Goal: Transaction & Acquisition: Purchase product/service

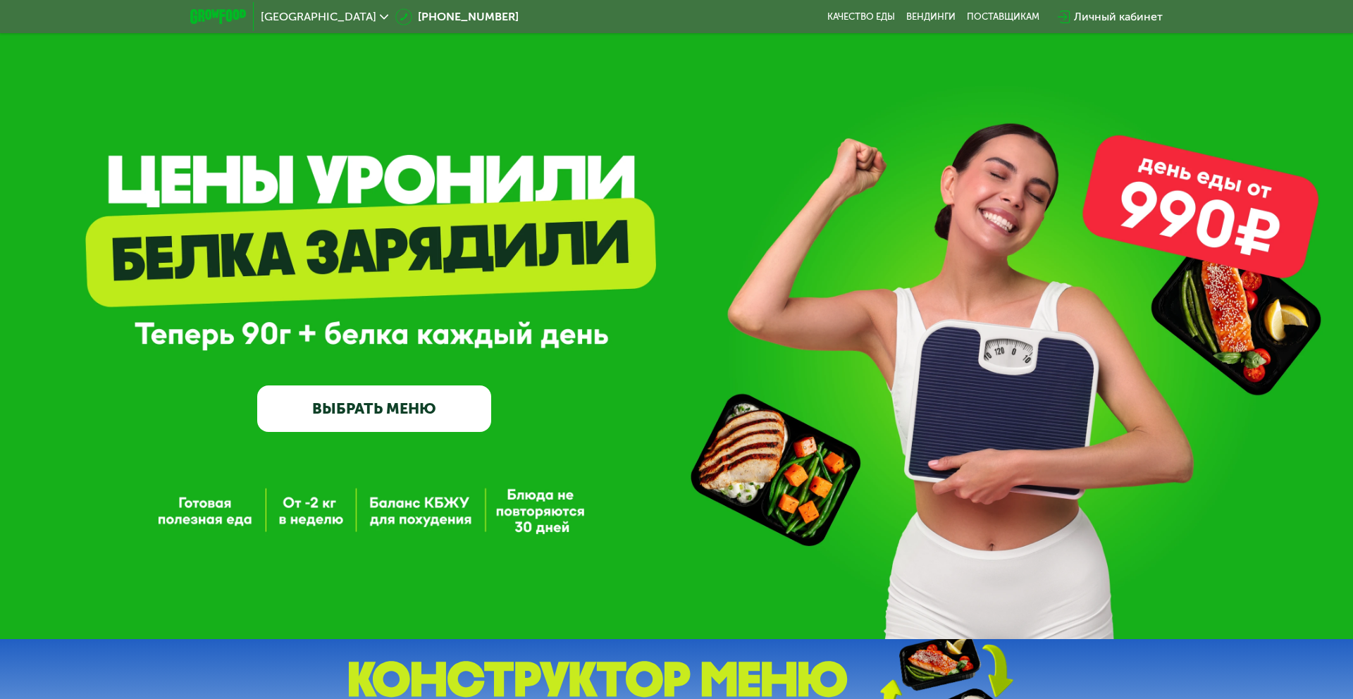
click at [426, 417] on link "ВЫБРАТЬ МЕНЮ" at bounding box center [374, 408] width 234 height 47
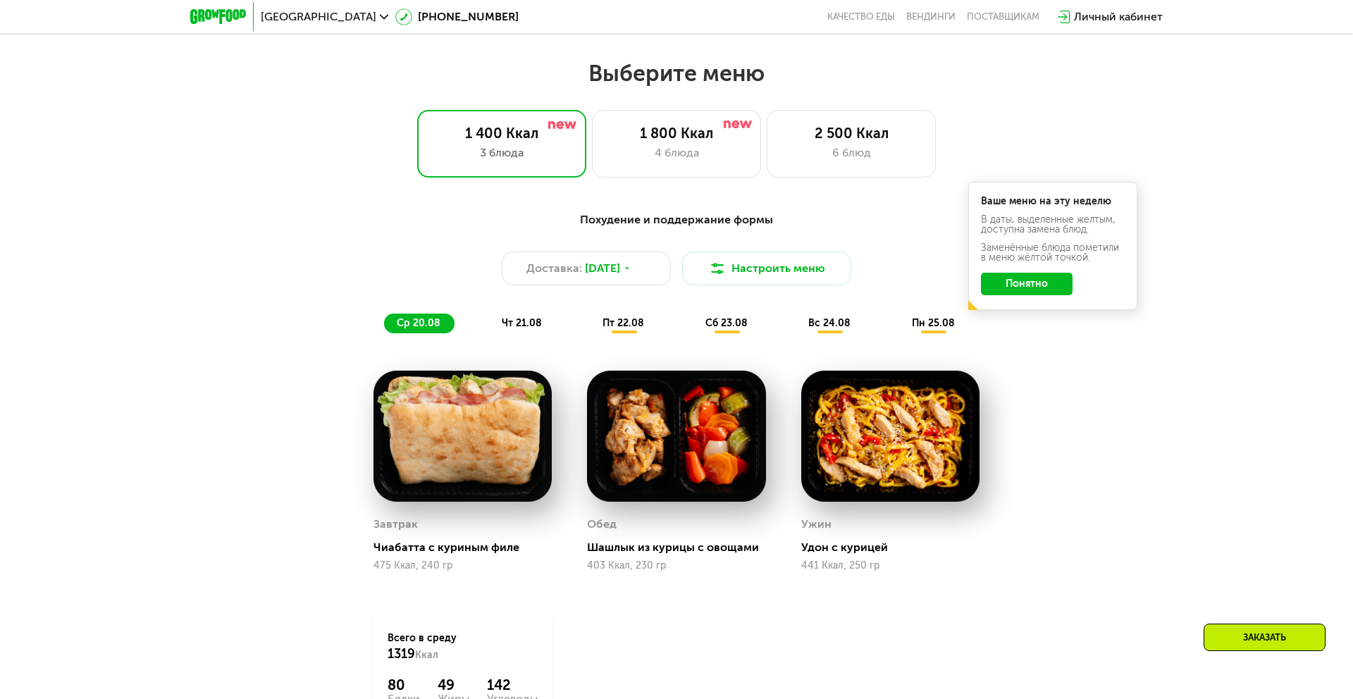
scroll to position [679, 0]
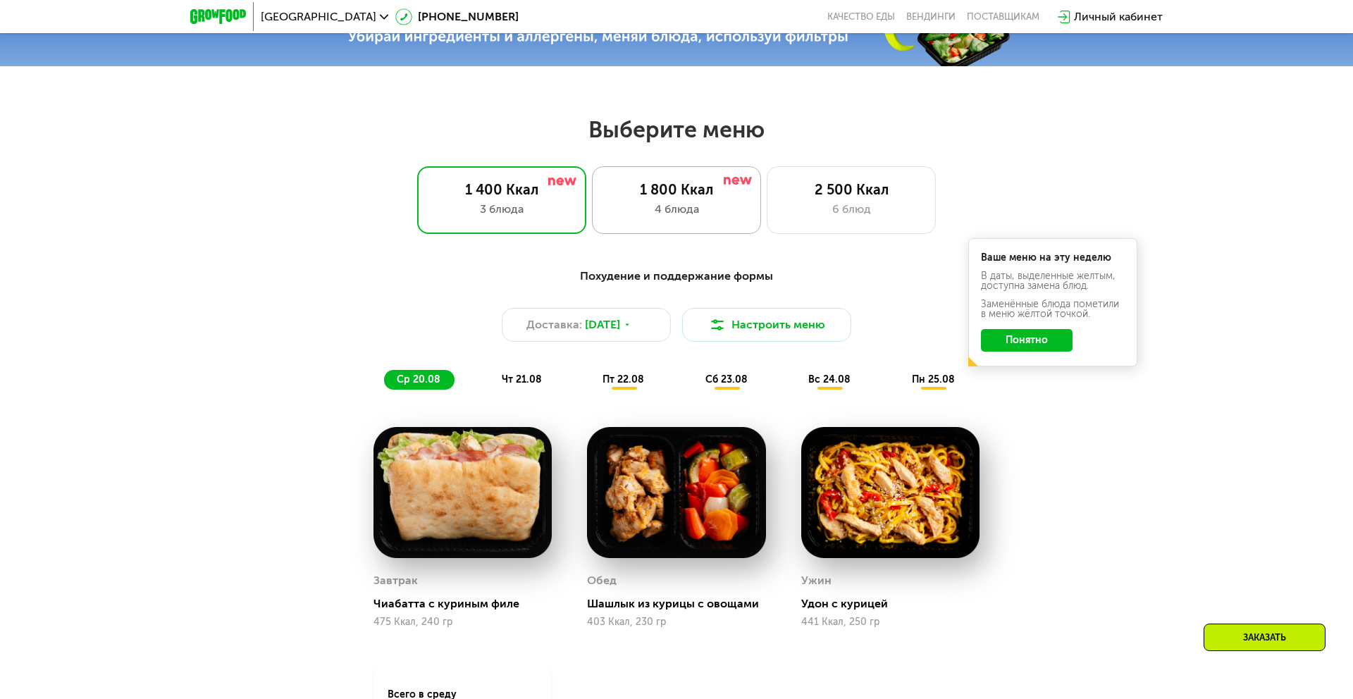
click at [698, 210] on div "4 блюда" at bounding box center [677, 209] width 140 height 17
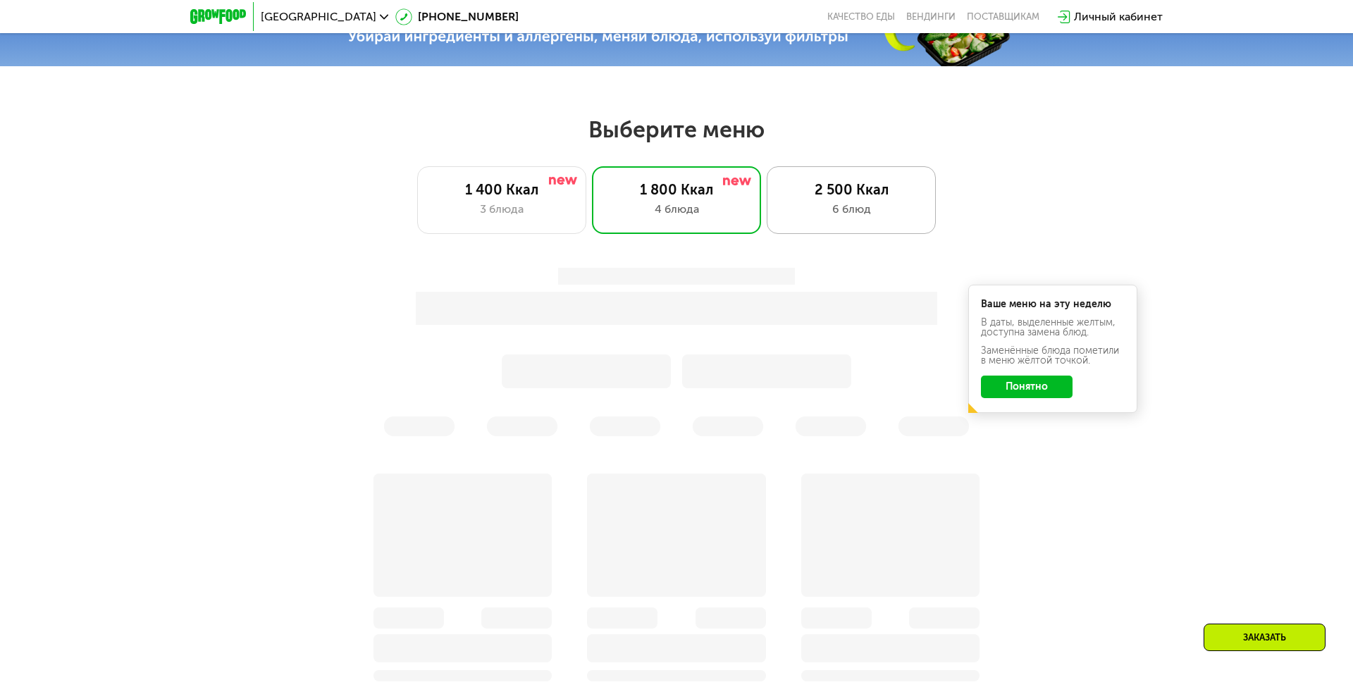
click at [854, 195] on div "2 500 Ккал" at bounding box center [851, 189] width 140 height 17
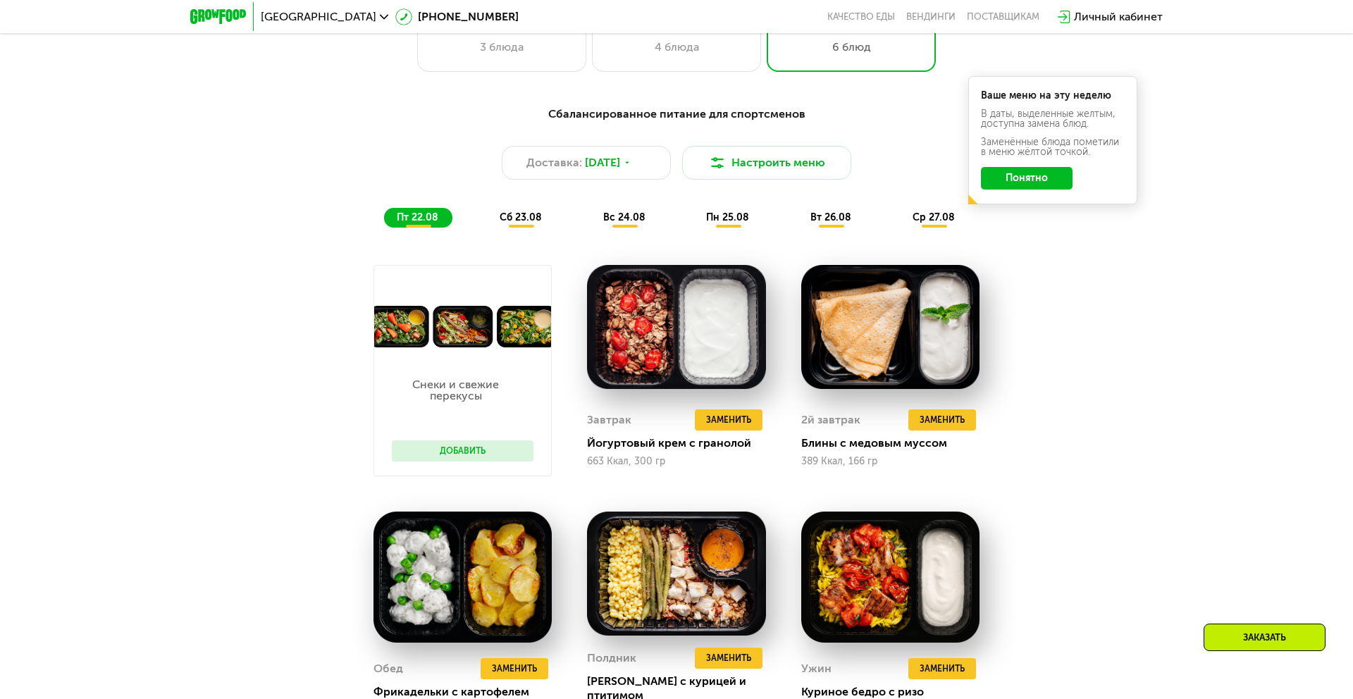
scroll to position [802, 0]
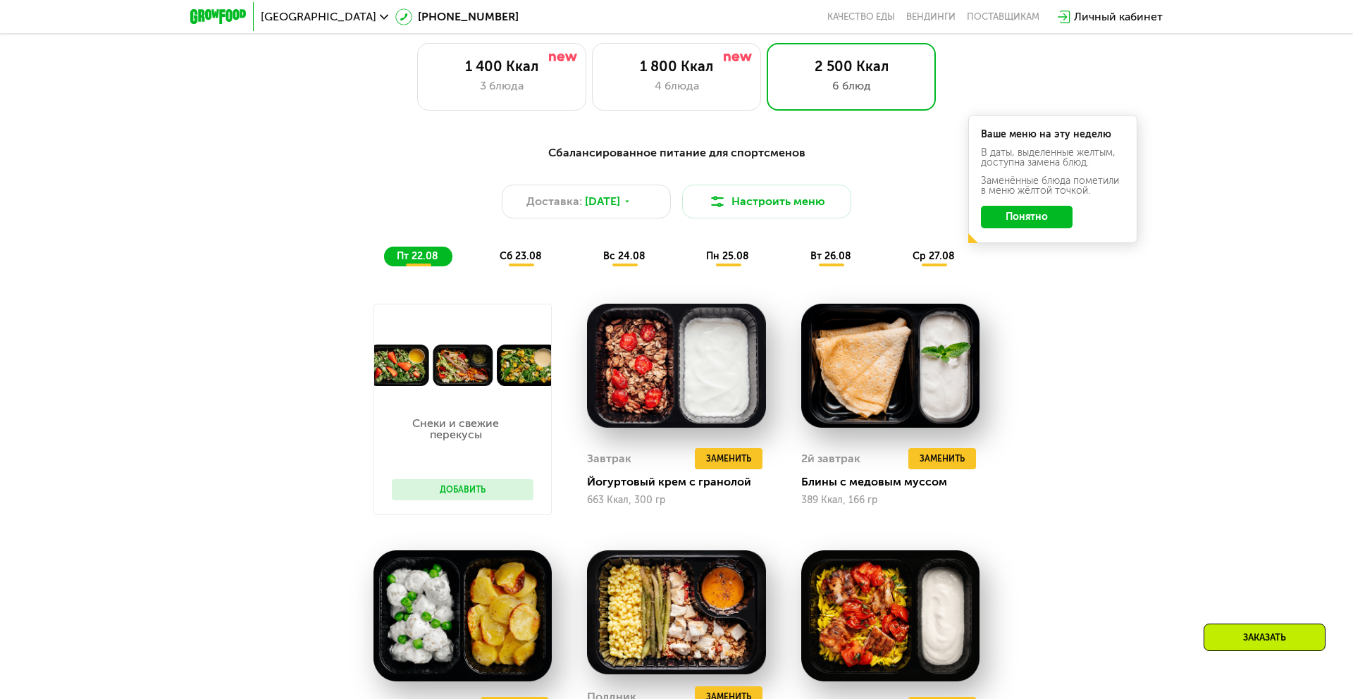
click at [521, 257] on span "сб 23.08" at bounding box center [521, 256] width 42 height 12
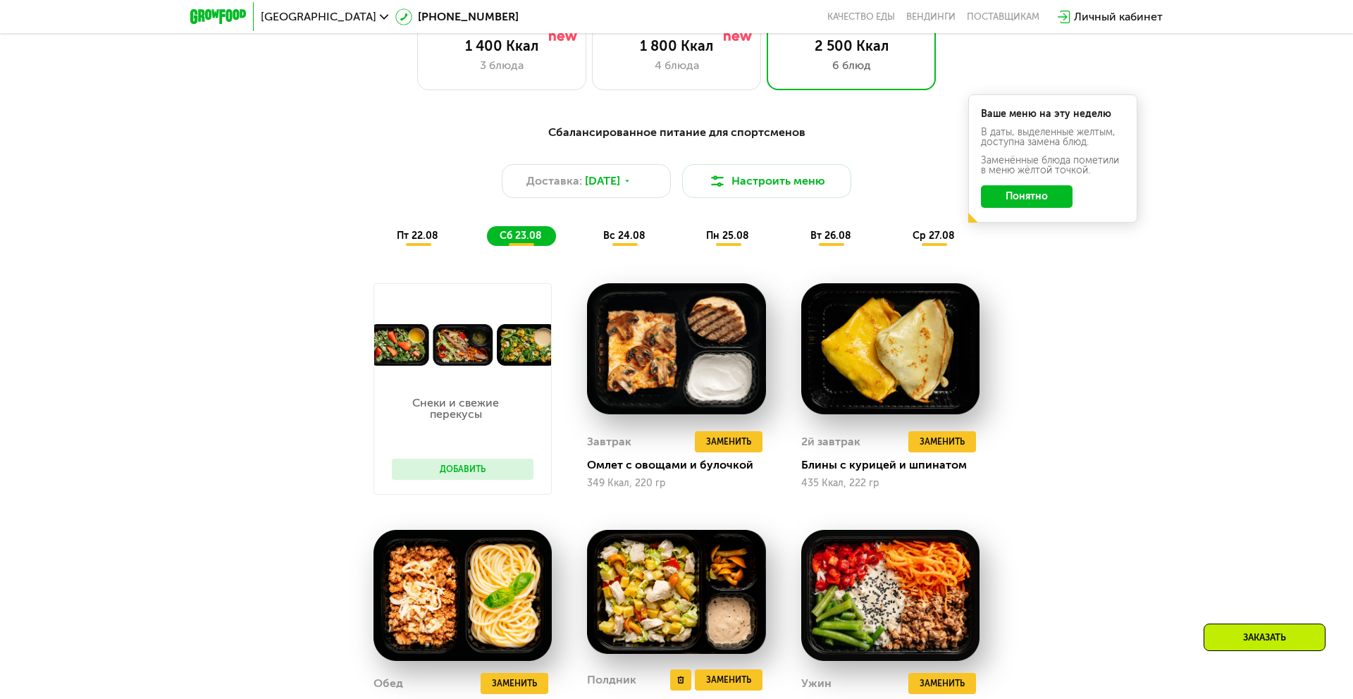
scroll to position [792, 0]
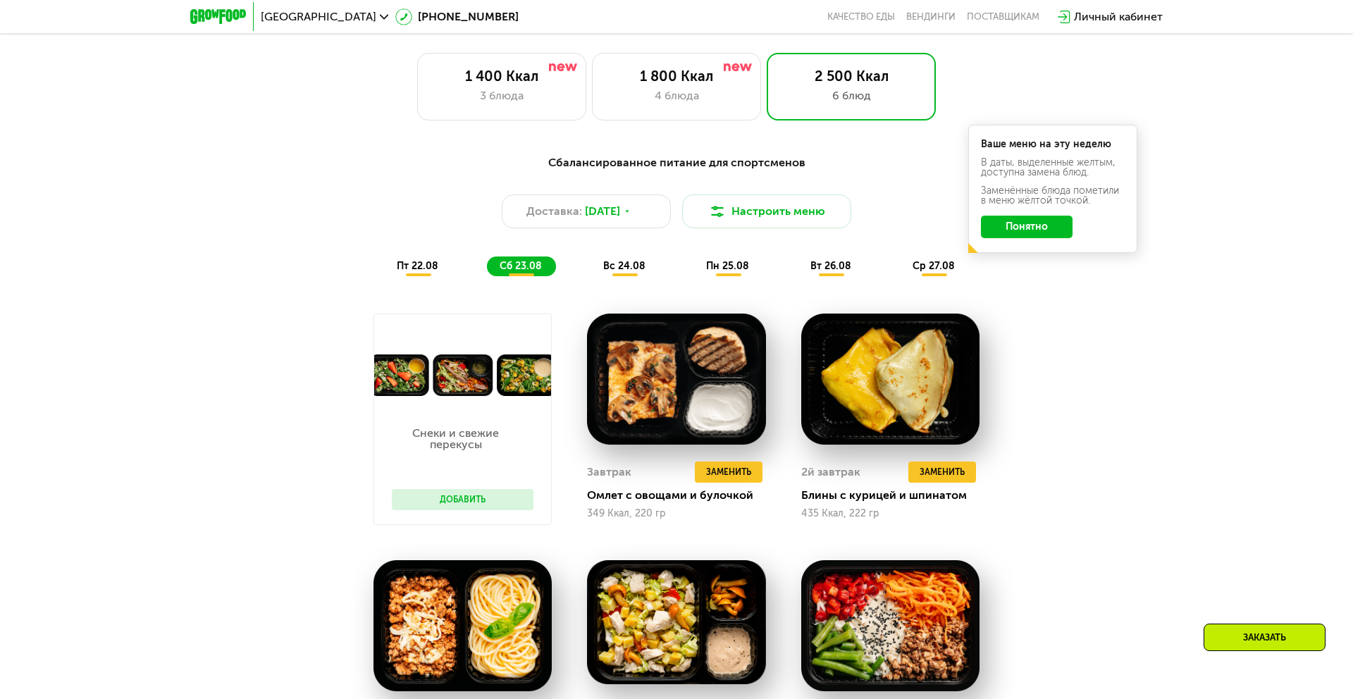
click at [693, 272] on div "вс 24.08" at bounding box center [728, 266] width 70 height 20
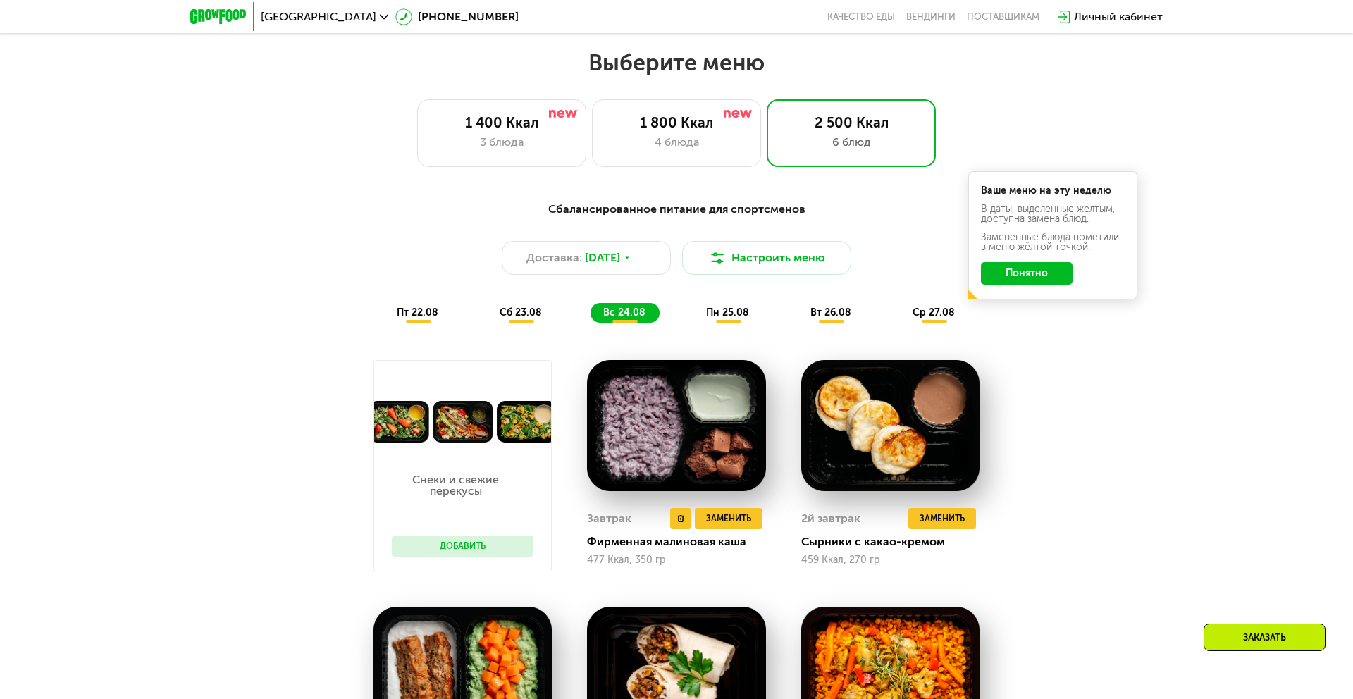
scroll to position [743, 0]
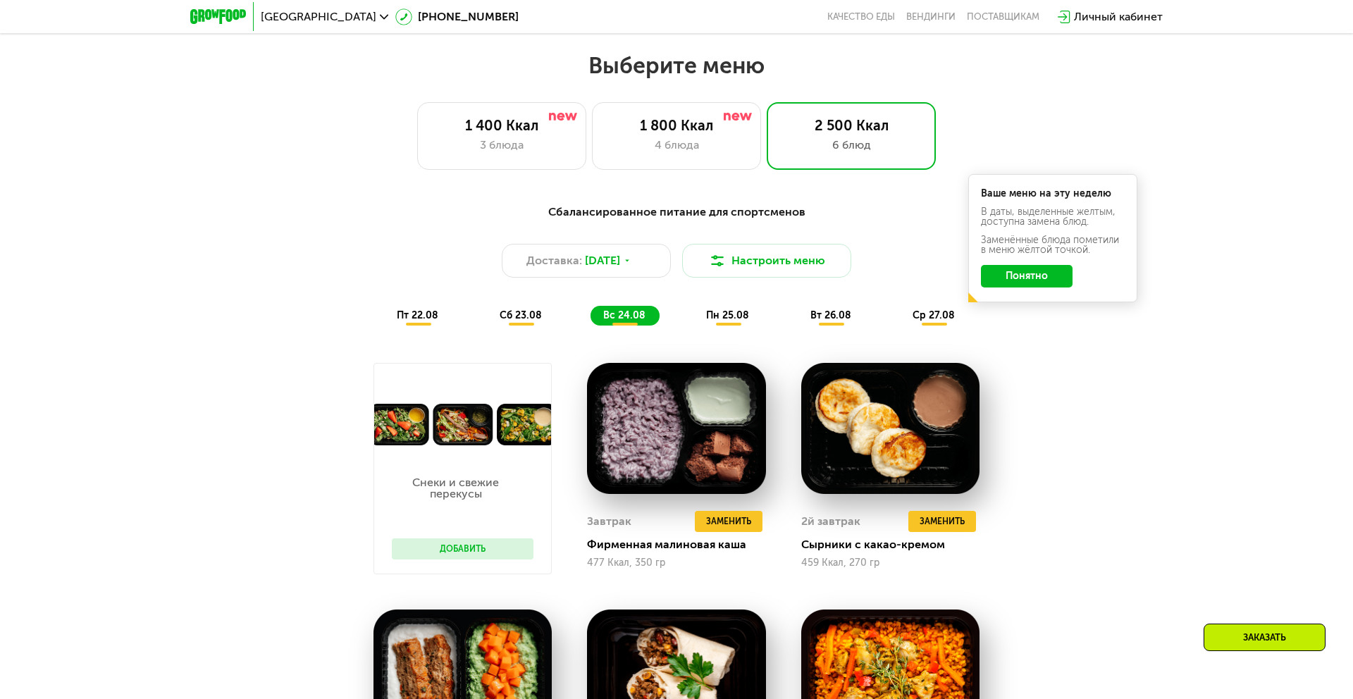
click at [744, 311] on span "пн 25.08" at bounding box center [727, 315] width 43 height 12
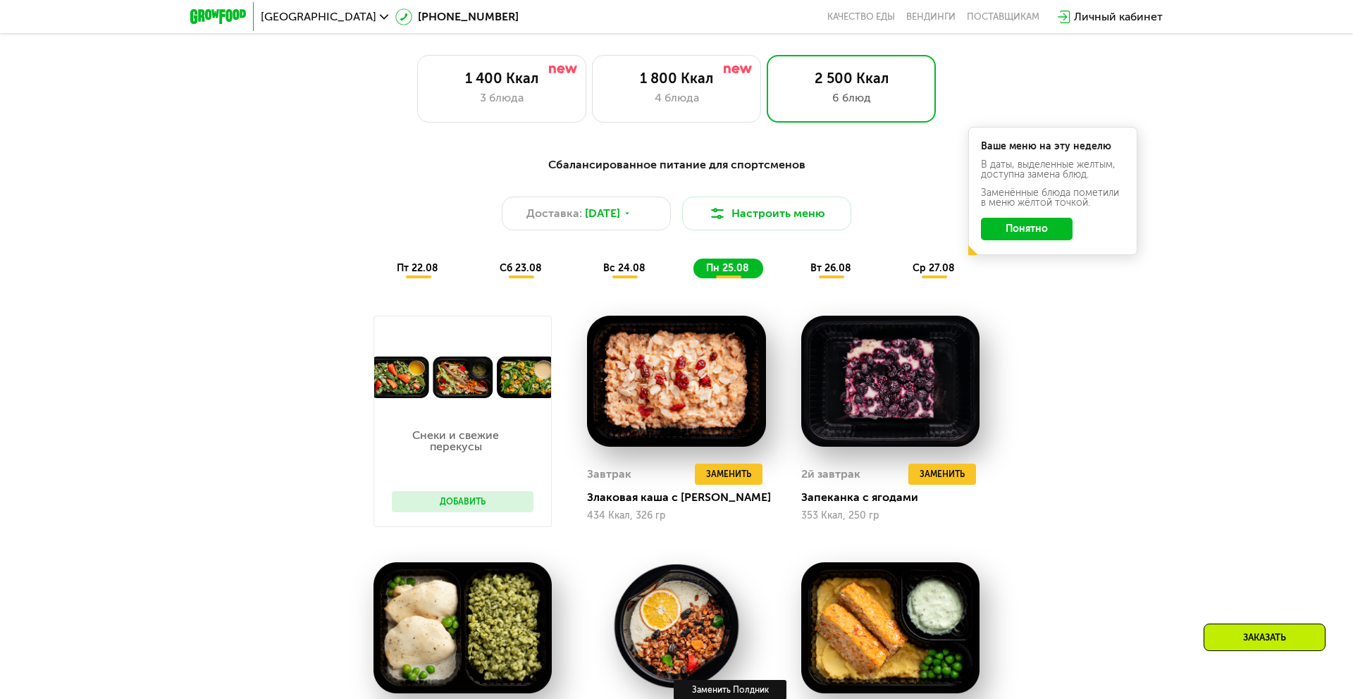
scroll to position [760, 0]
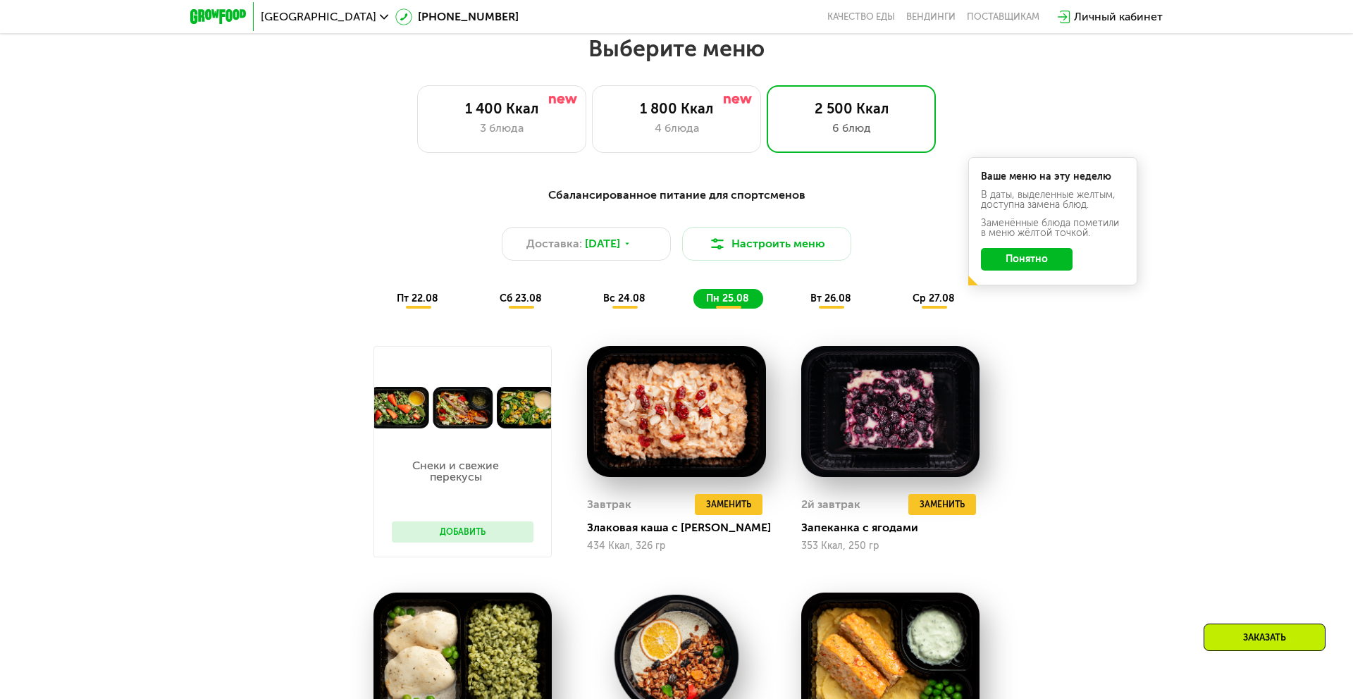
click at [836, 295] on span "вт 26.08" at bounding box center [830, 298] width 41 height 12
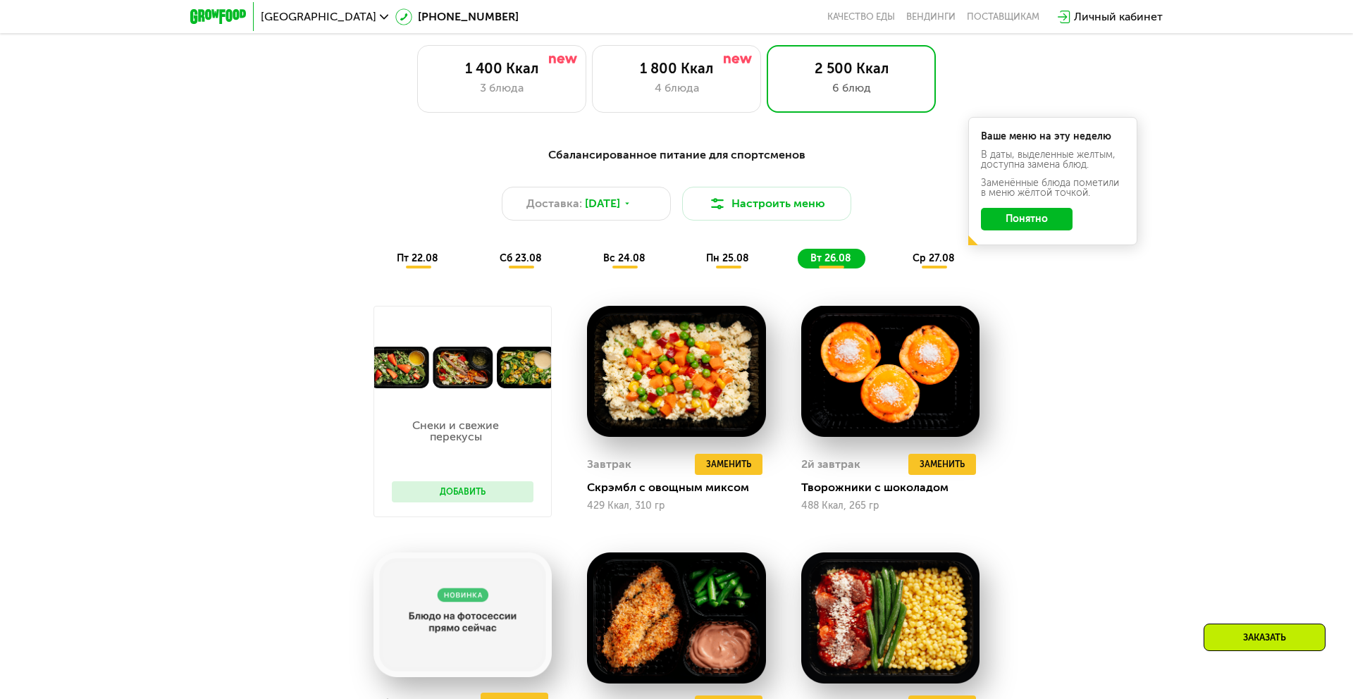
scroll to position [782, 0]
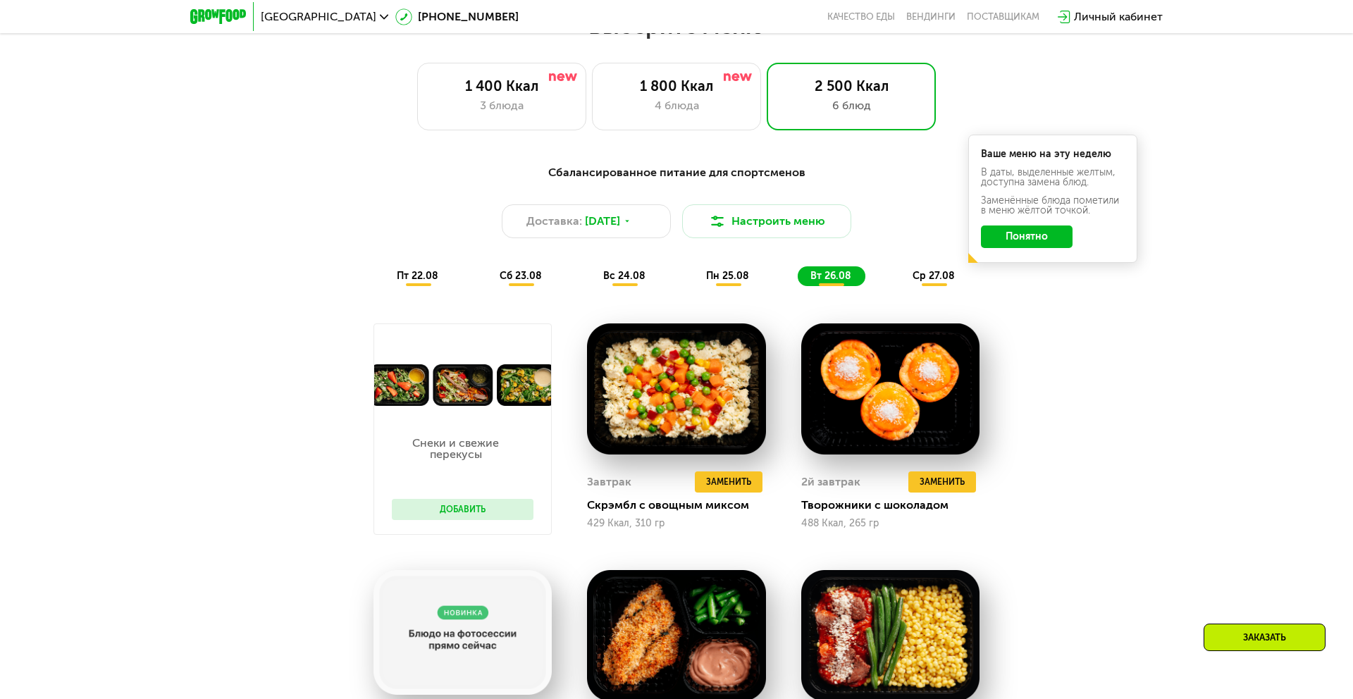
click at [943, 281] on span "ср 27.08" at bounding box center [934, 276] width 42 height 12
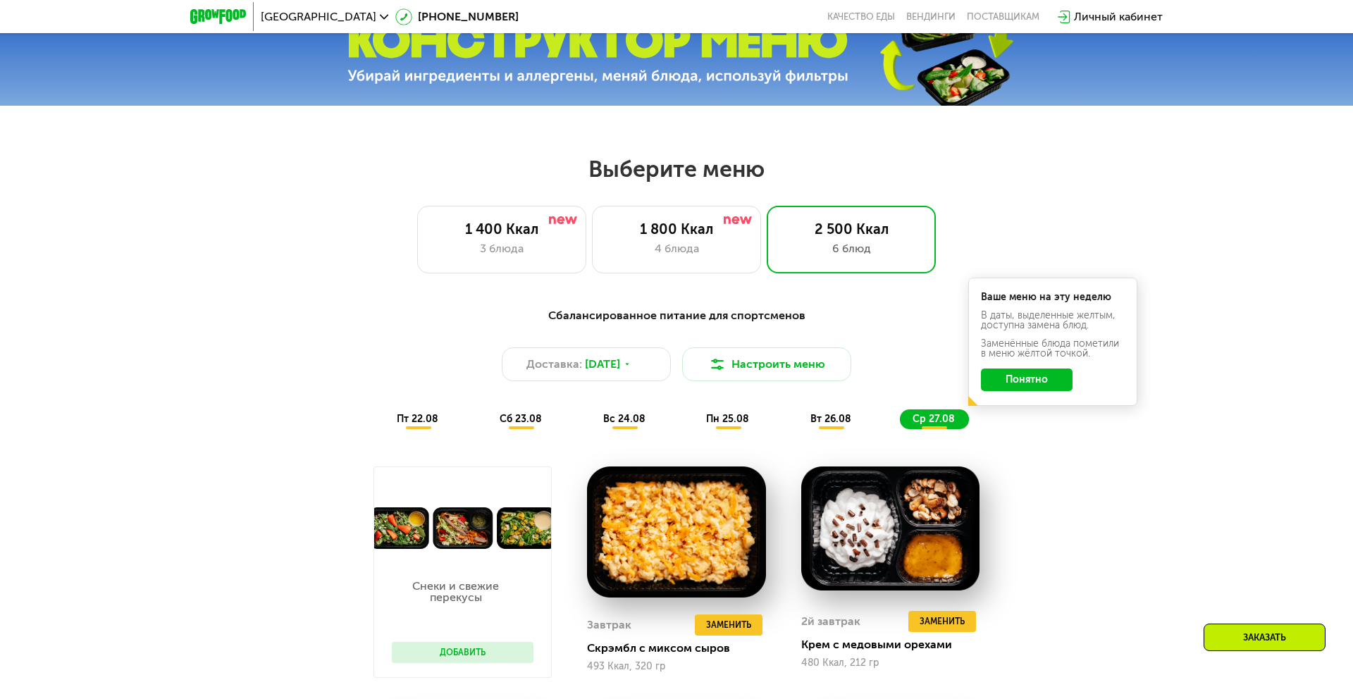
scroll to position [638, 0]
click at [692, 252] on div "4 блюда" at bounding box center [677, 249] width 140 height 17
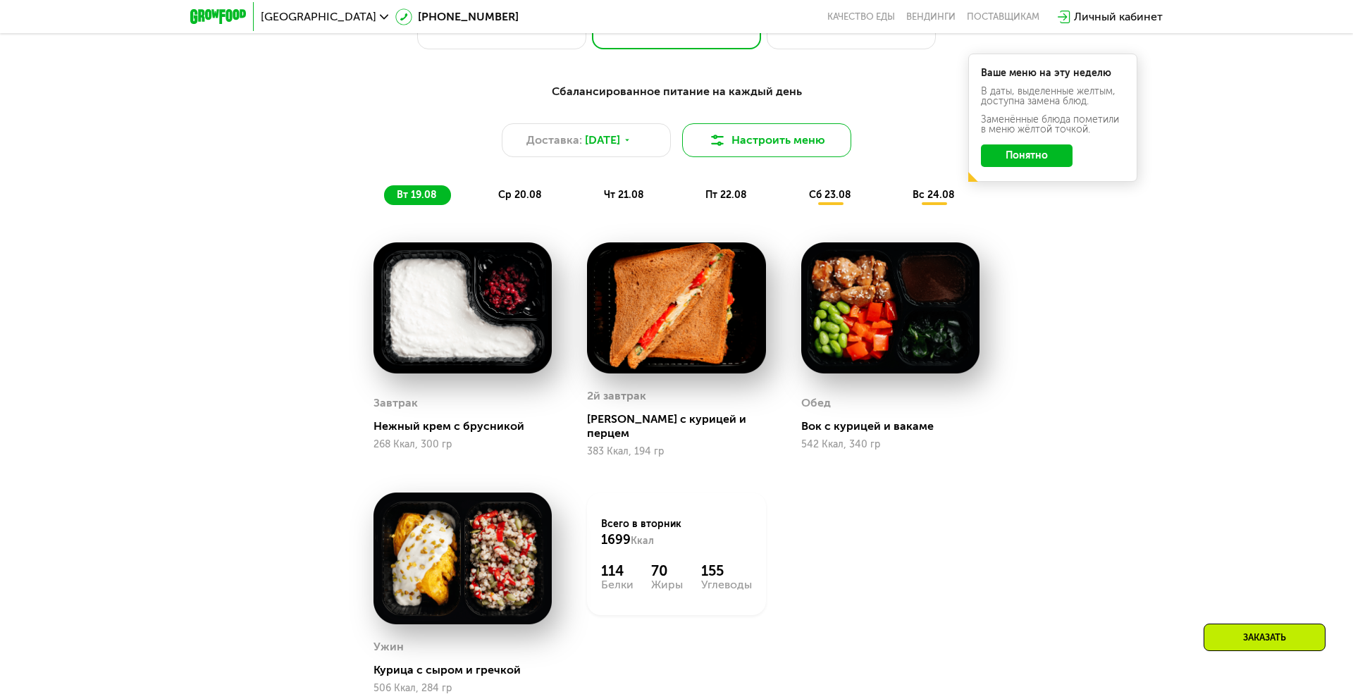
scroll to position [872, 0]
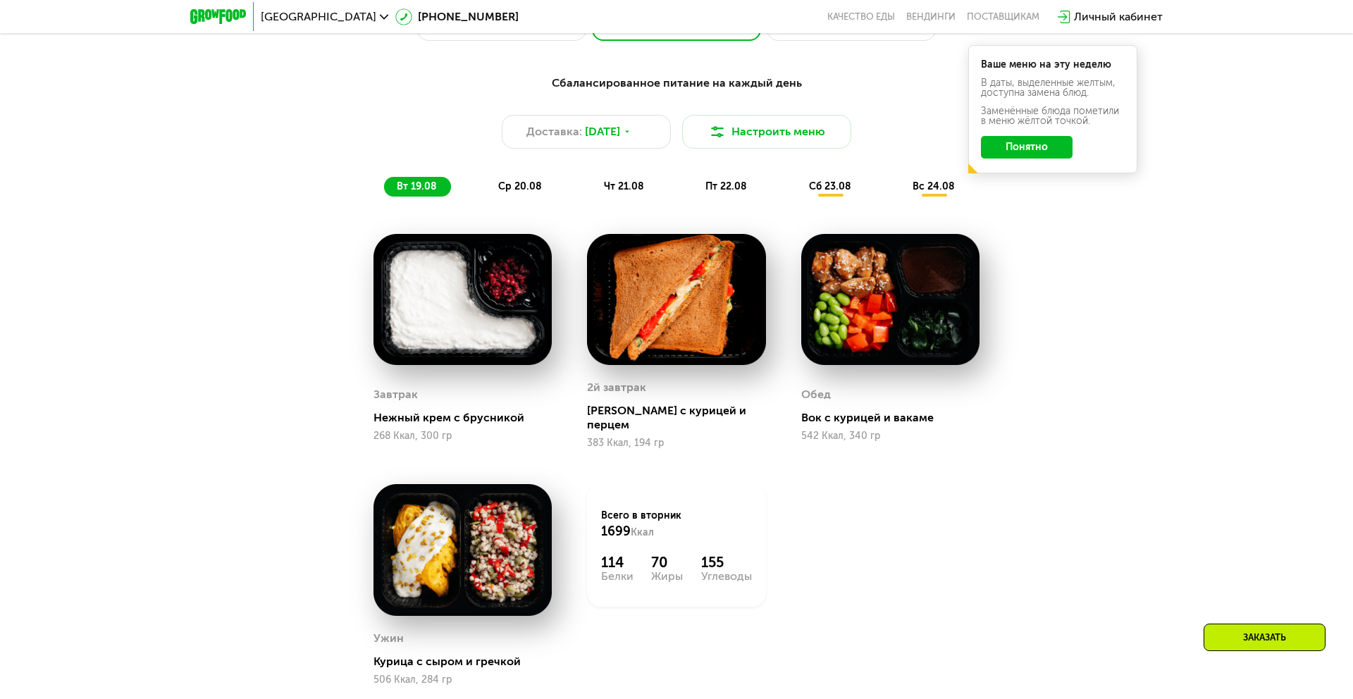
click at [533, 190] on span "ср 20.08" at bounding box center [520, 186] width 44 height 12
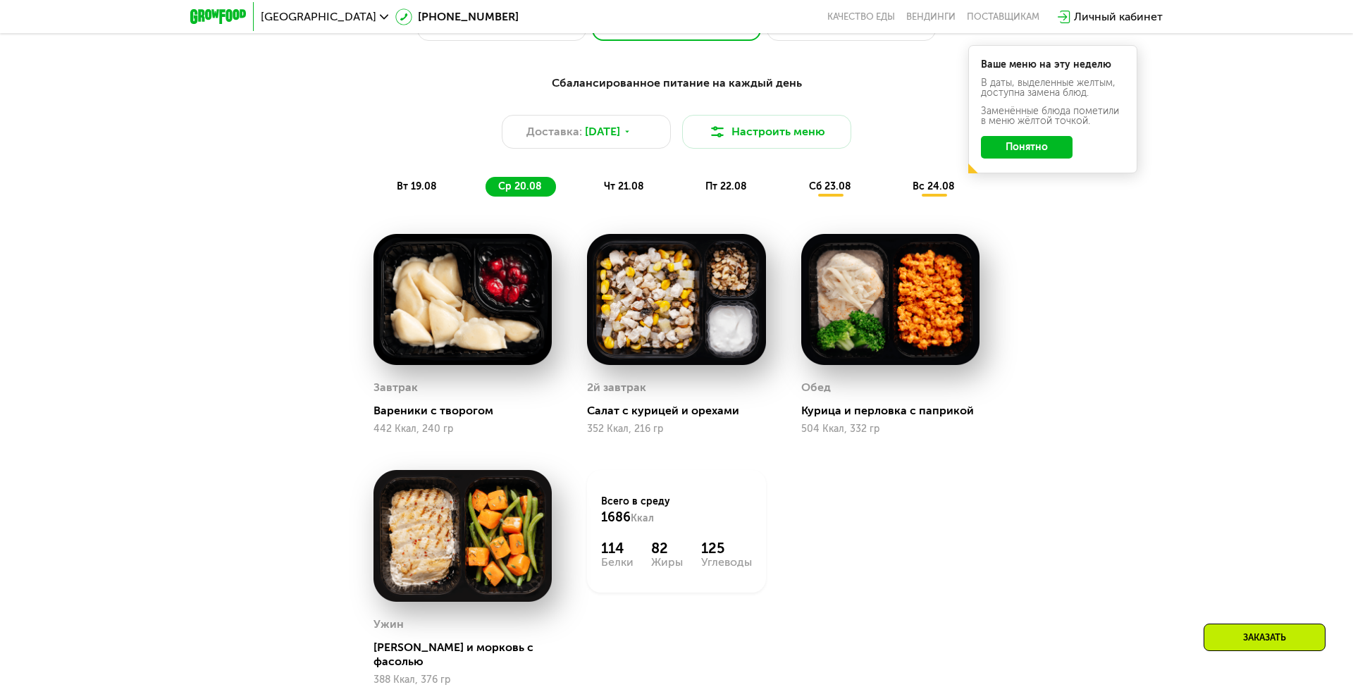
click at [629, 183] on span "чт 21.08" at bounding box center [624, 186] width 40 height 12
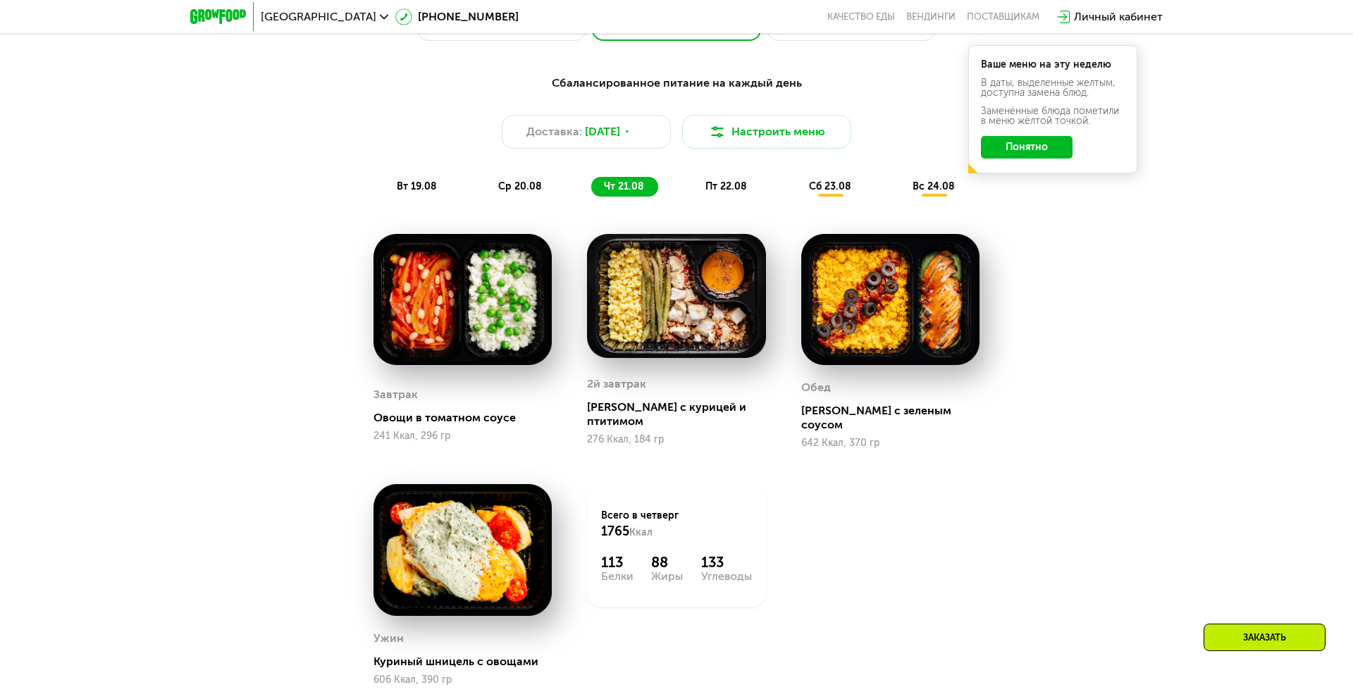
click at [719, 190] on span "пт 22.08" at bounding box center [726, 186] width 42 height 12
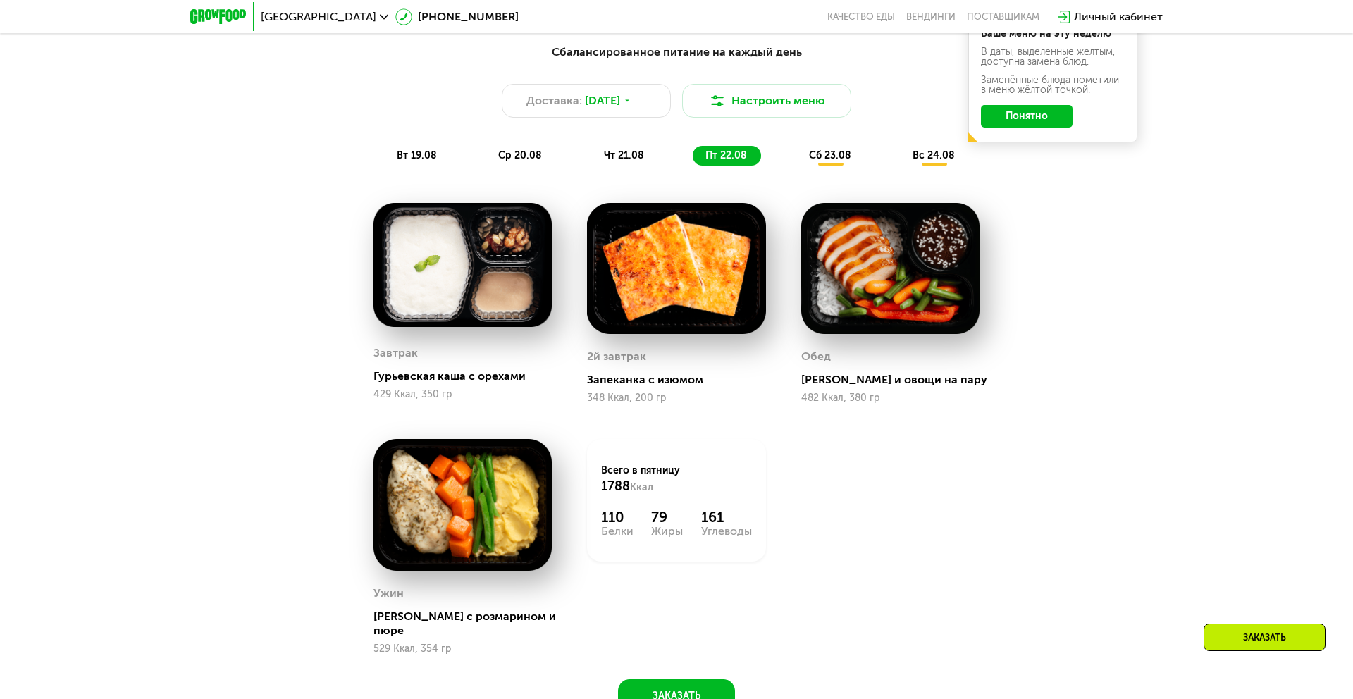
scroll to position [903, 0]
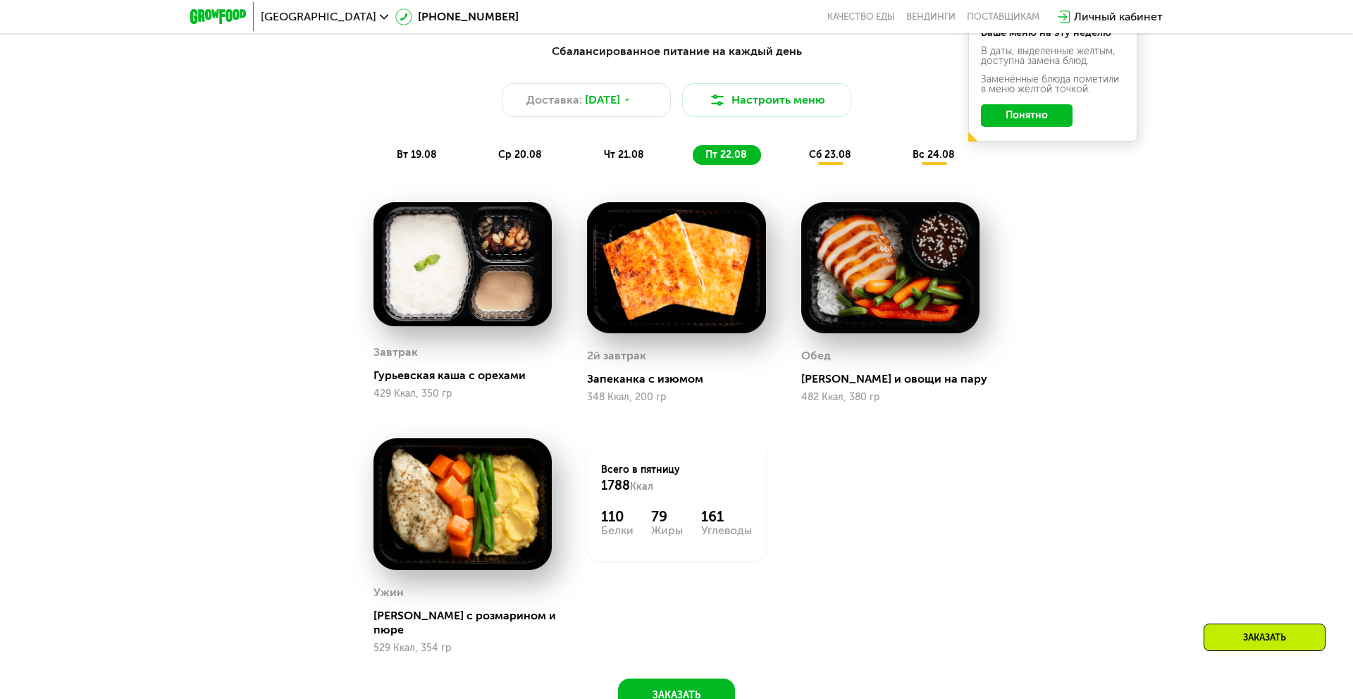
click at [831, 154] on span "сб 23.08" at bounding box center [830, 155] width 42 height 12
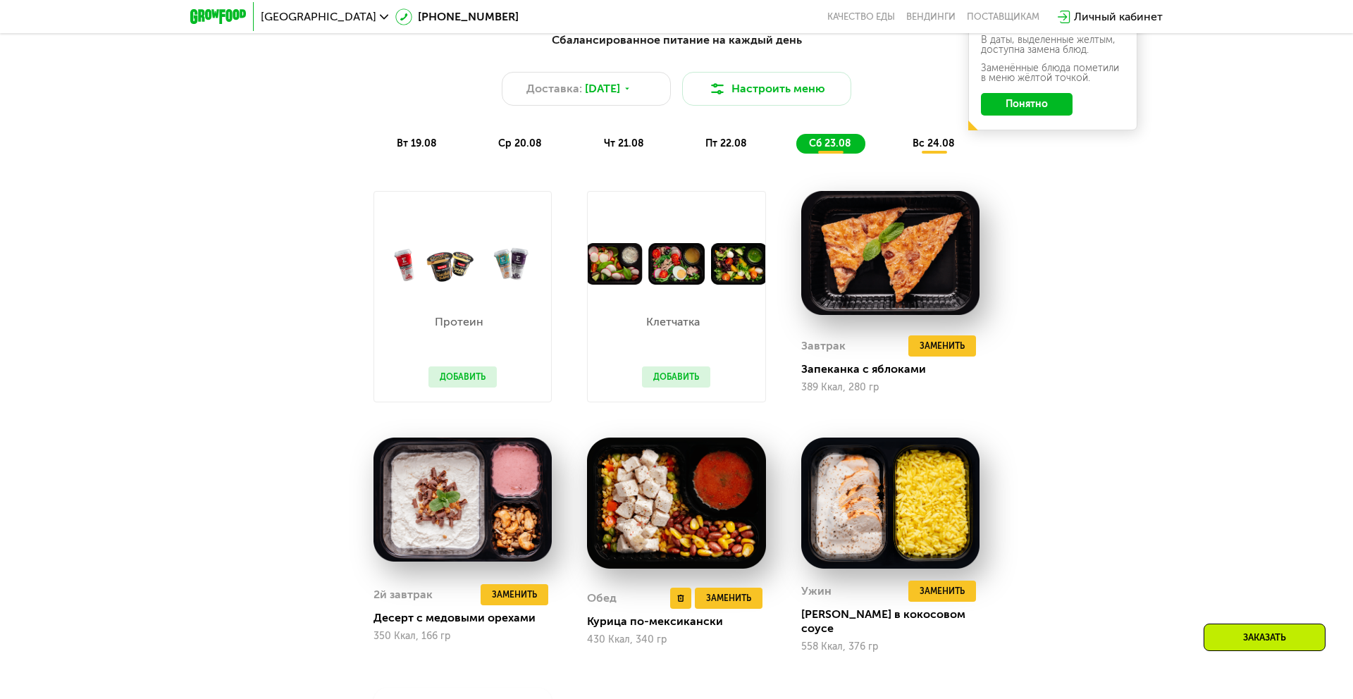
scroll to position [898, 0]
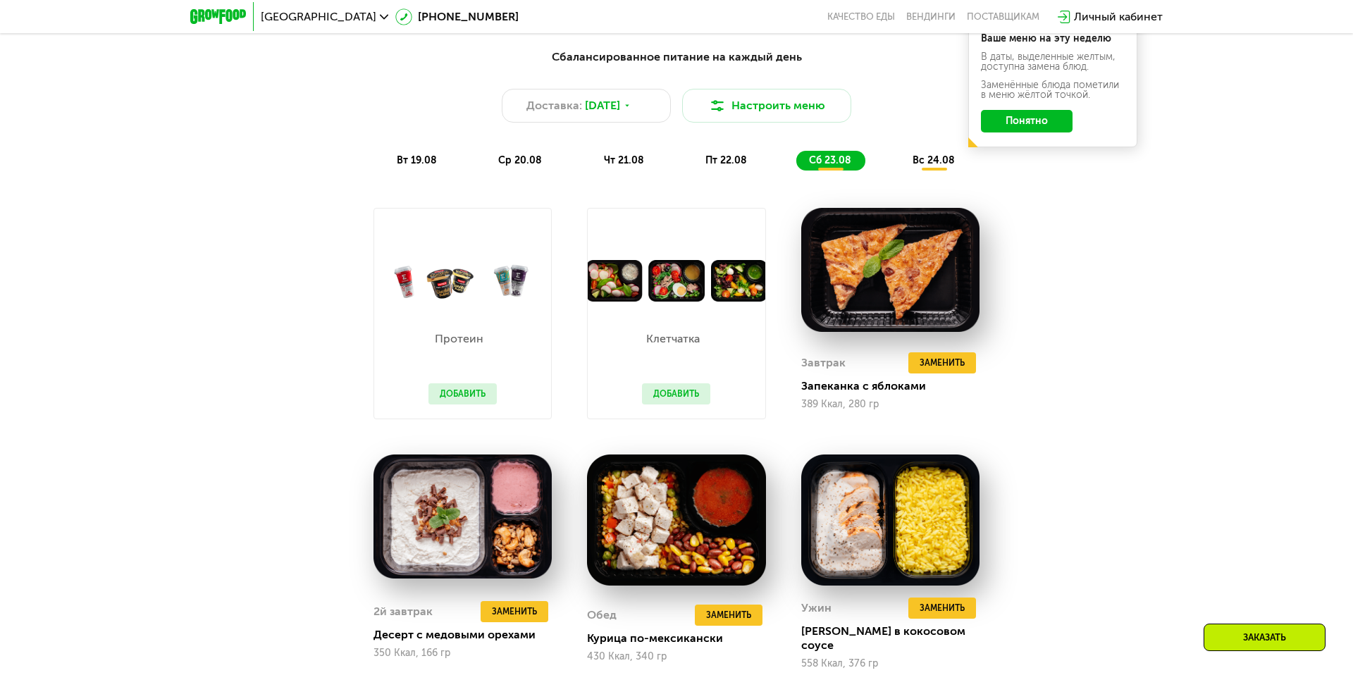
click at [933, 149] on div "Сбалансированное питание на каждый день Доставка: [DATE] Настроить меню вт 19.0…" at bounding box center [676, 110] width 834 height 122
click at [935, 166] on div "вс 24.08" at bounding box center [934, 161] width 69 height 20
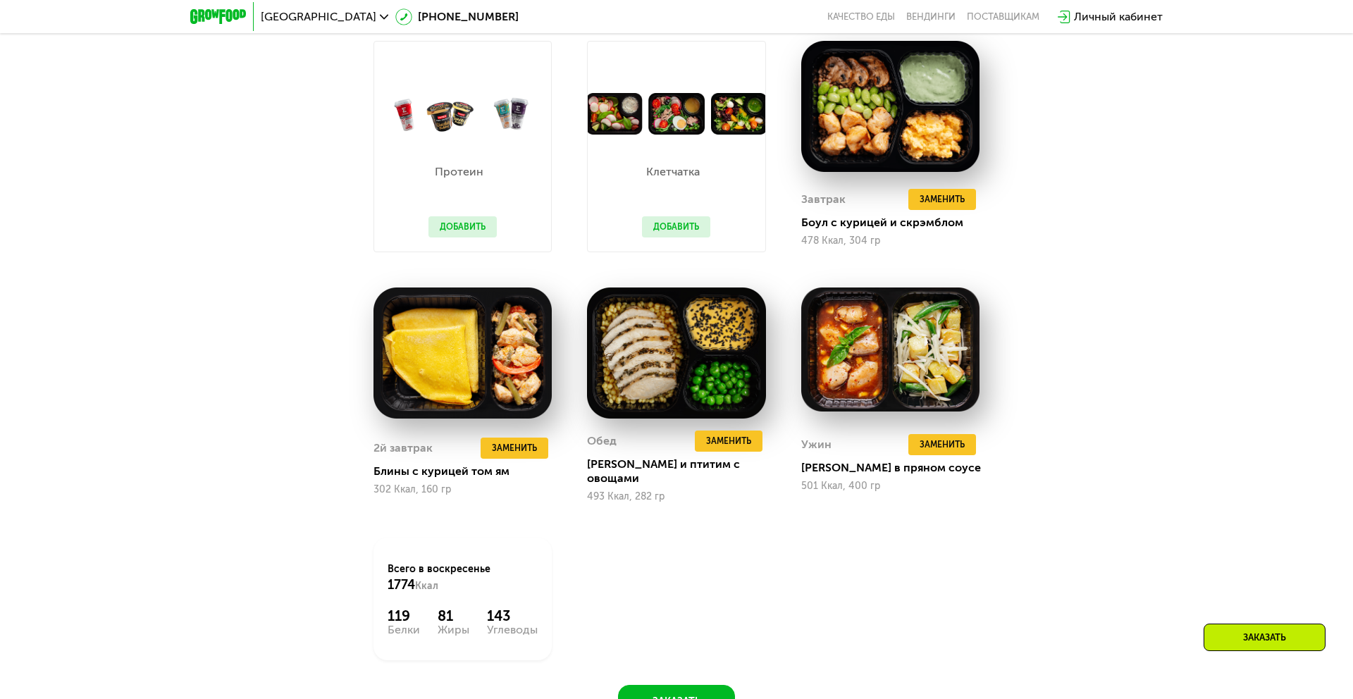
scroll to position [1068, 0]
